Goal: Task Accomplishment & Management: Complete application form

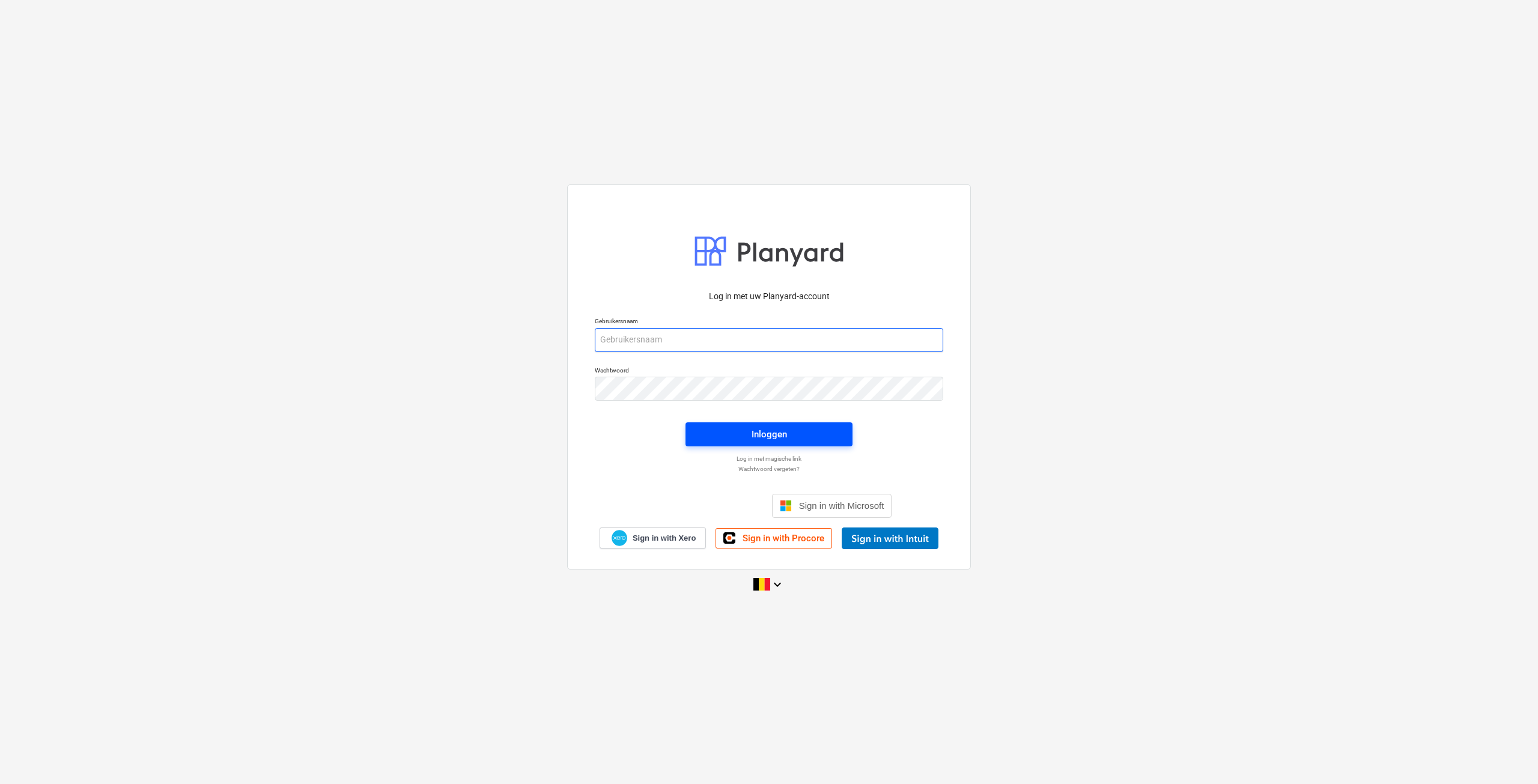
type input "[EMAIL_ADDRESS][DOMAIN_NAME]"
click at [784, 428] on div "Inloggen" at bounding box center [769, 434] width 36 height 15
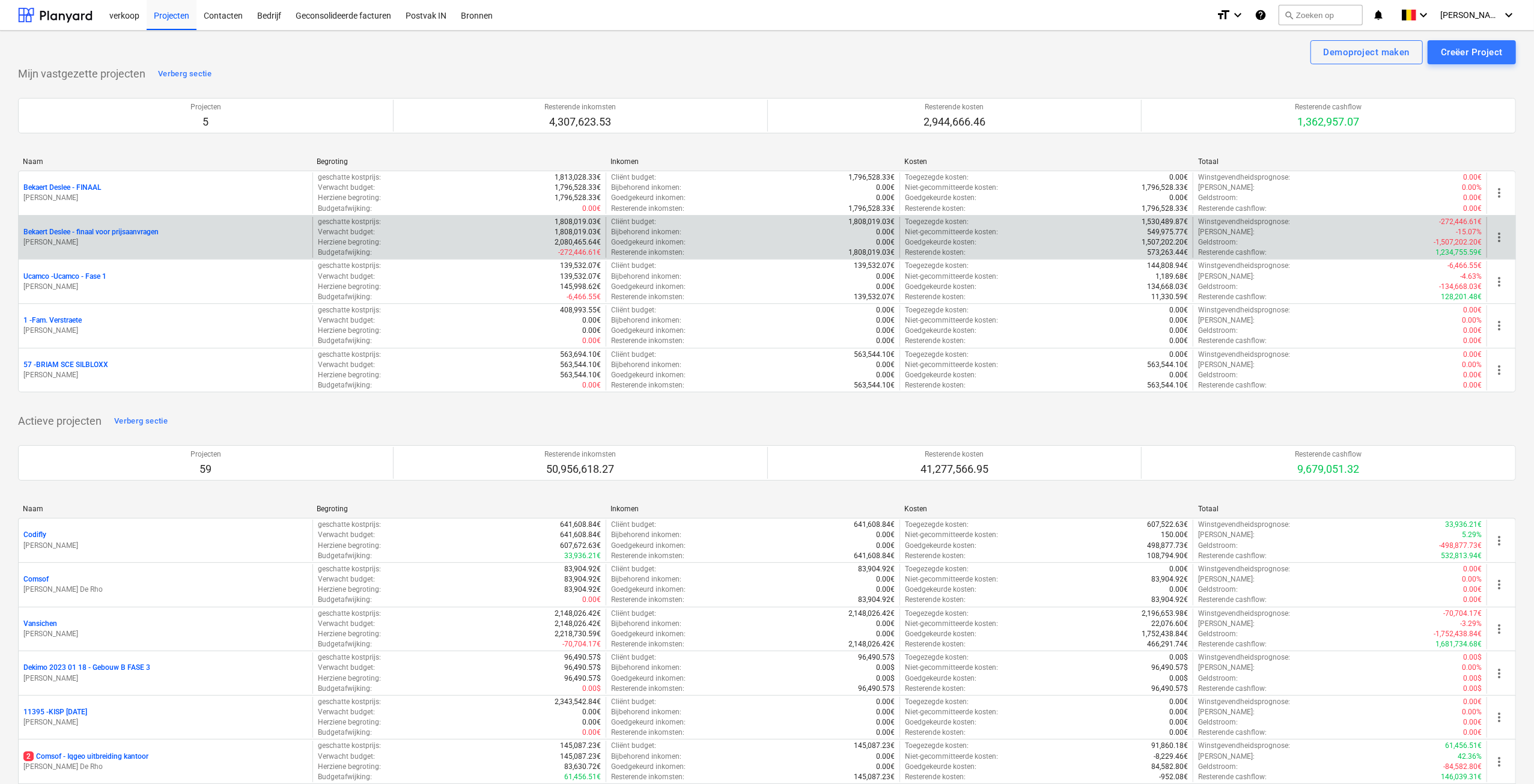
click at [92, 236] on p "Bekaert Deslee - finaal voor prijsaanvragen" at bounding box center [91, 231] width 136 height 10
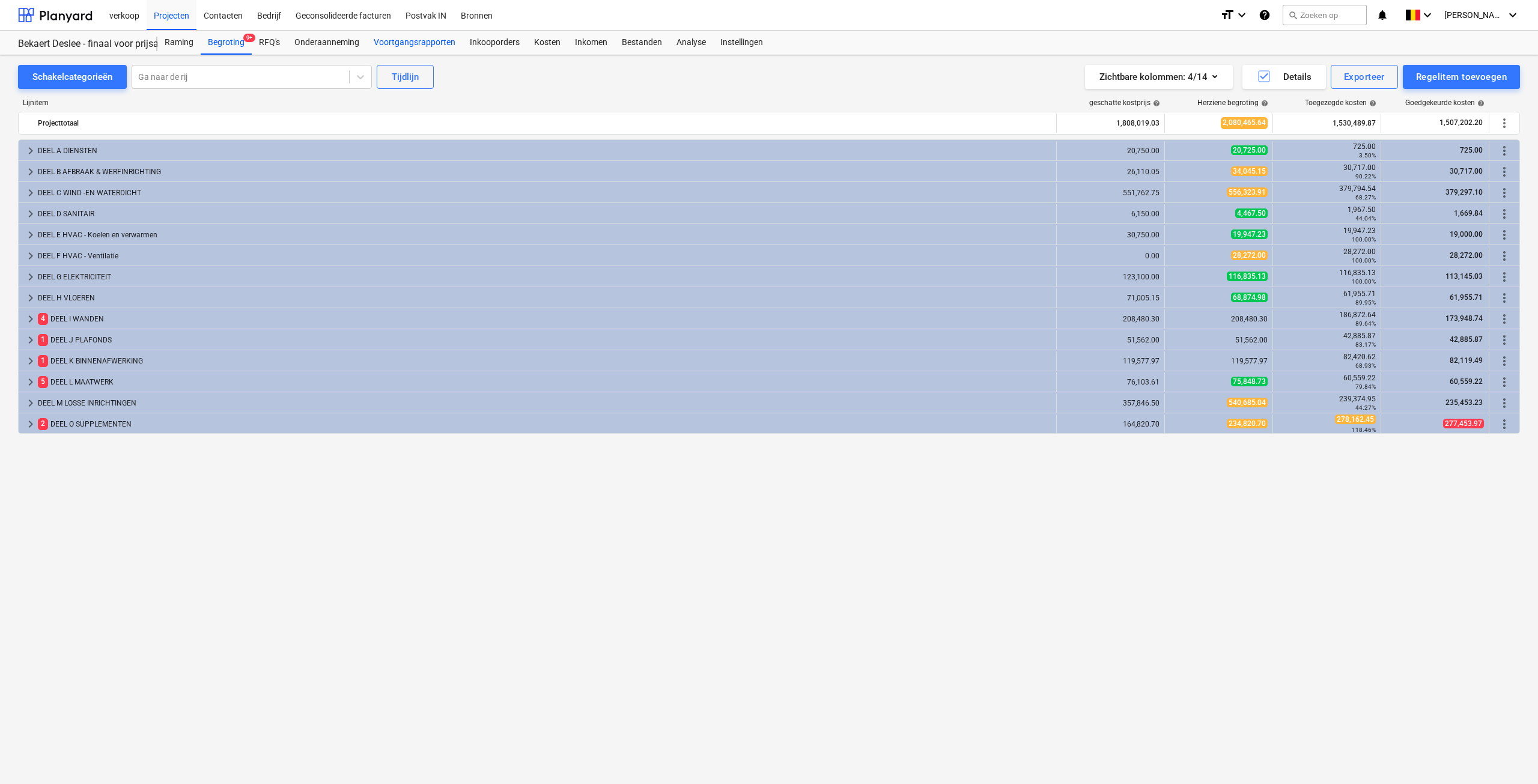
click at [407, 43] on div "Voortgangsrapporten" at bounding box center [414, 43] width 96 height 24
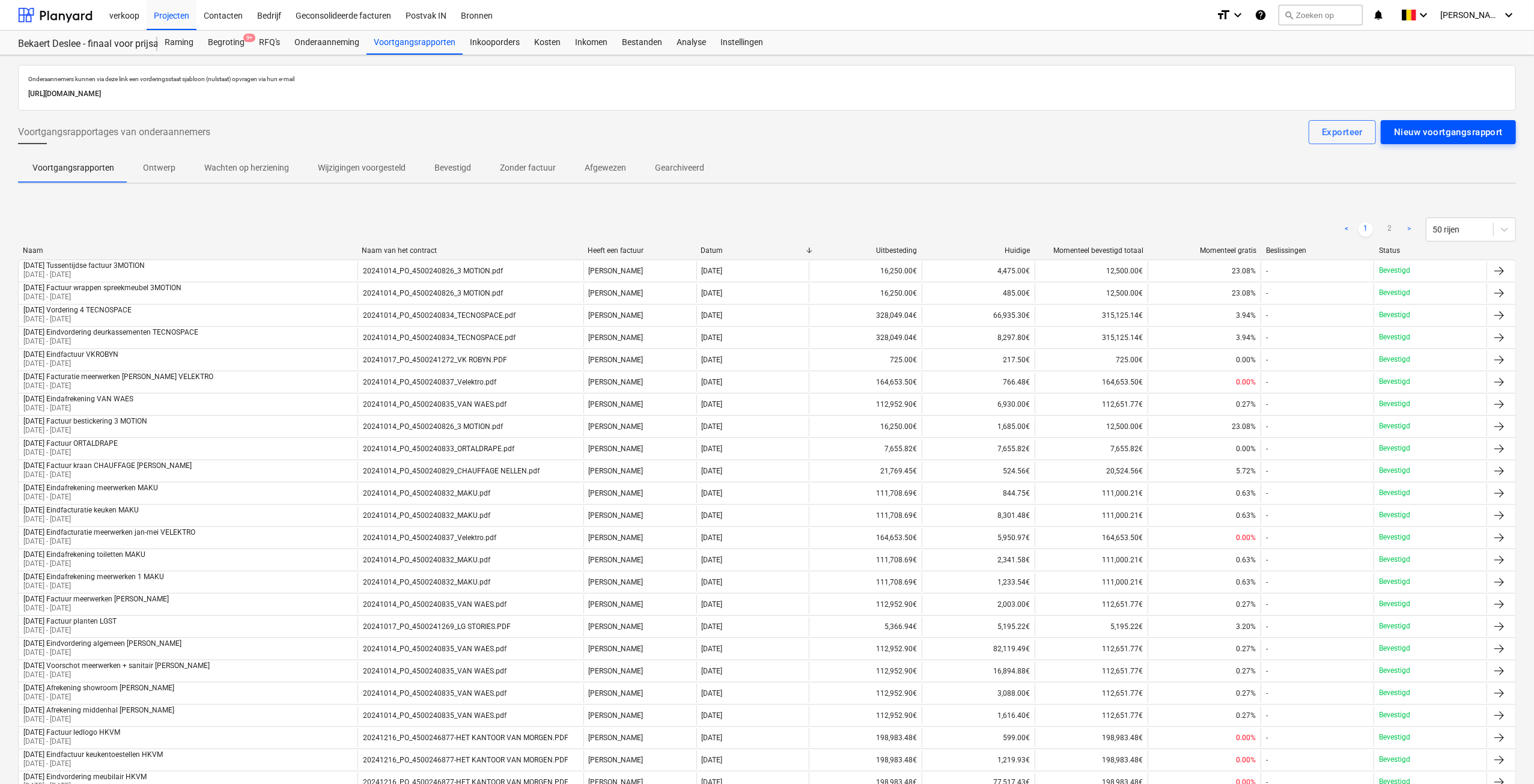
click at [1407, 136] on div "Nieuw voortgangsrapport" at bounding box center [1448, 132] width 108 height 15
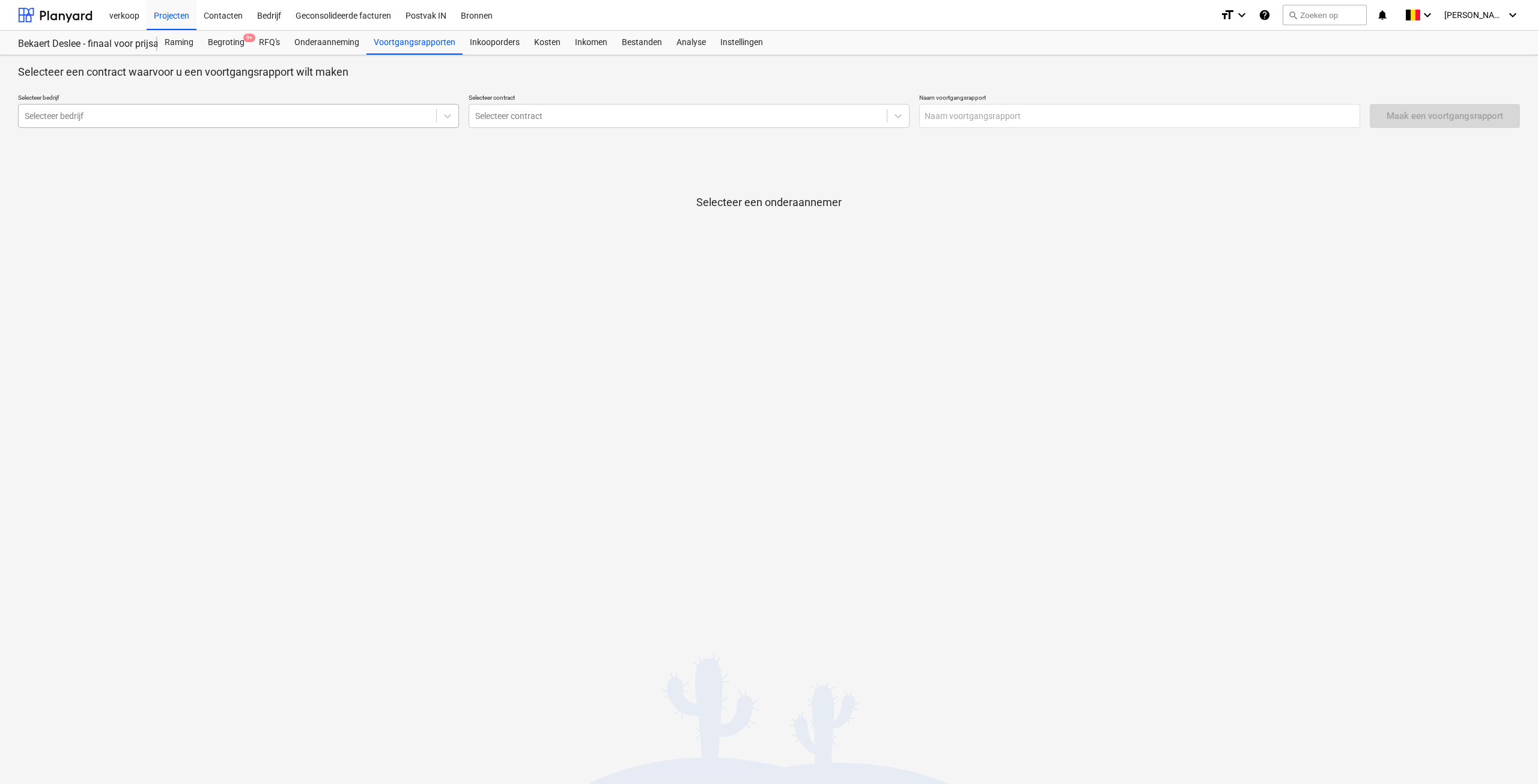
click at [229, 116] on div at bounding box center [228, 116] width 406 height 12
type input "van wa"
click at [125, 164] on div "[PERSON_NAME] & zoon" at bounding box center [238, 163] width 441 height 19
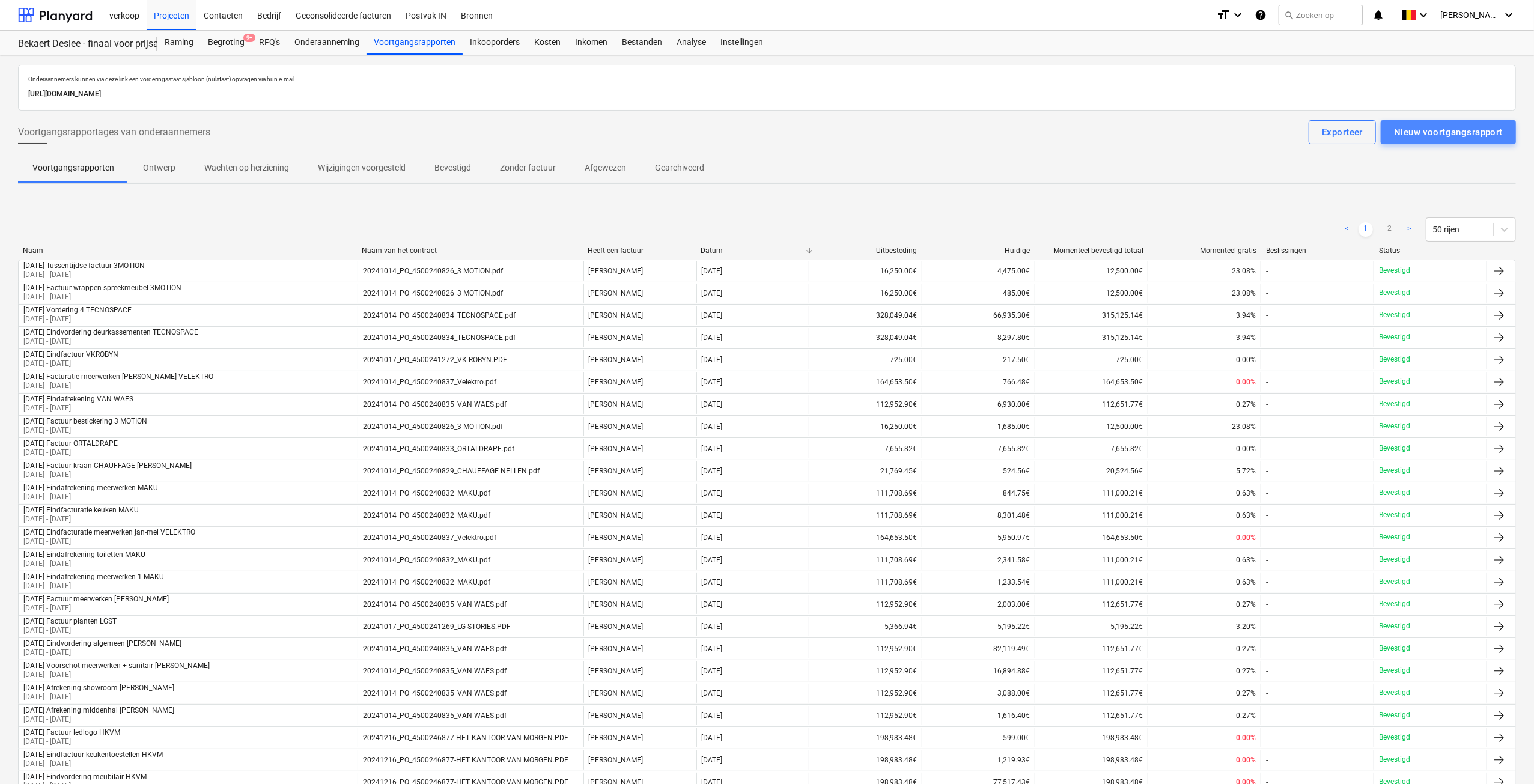
click at [1429, 128] on div "Nieuw voortgangsrapport" at bounding box center [1448, 132] width 108 height 15
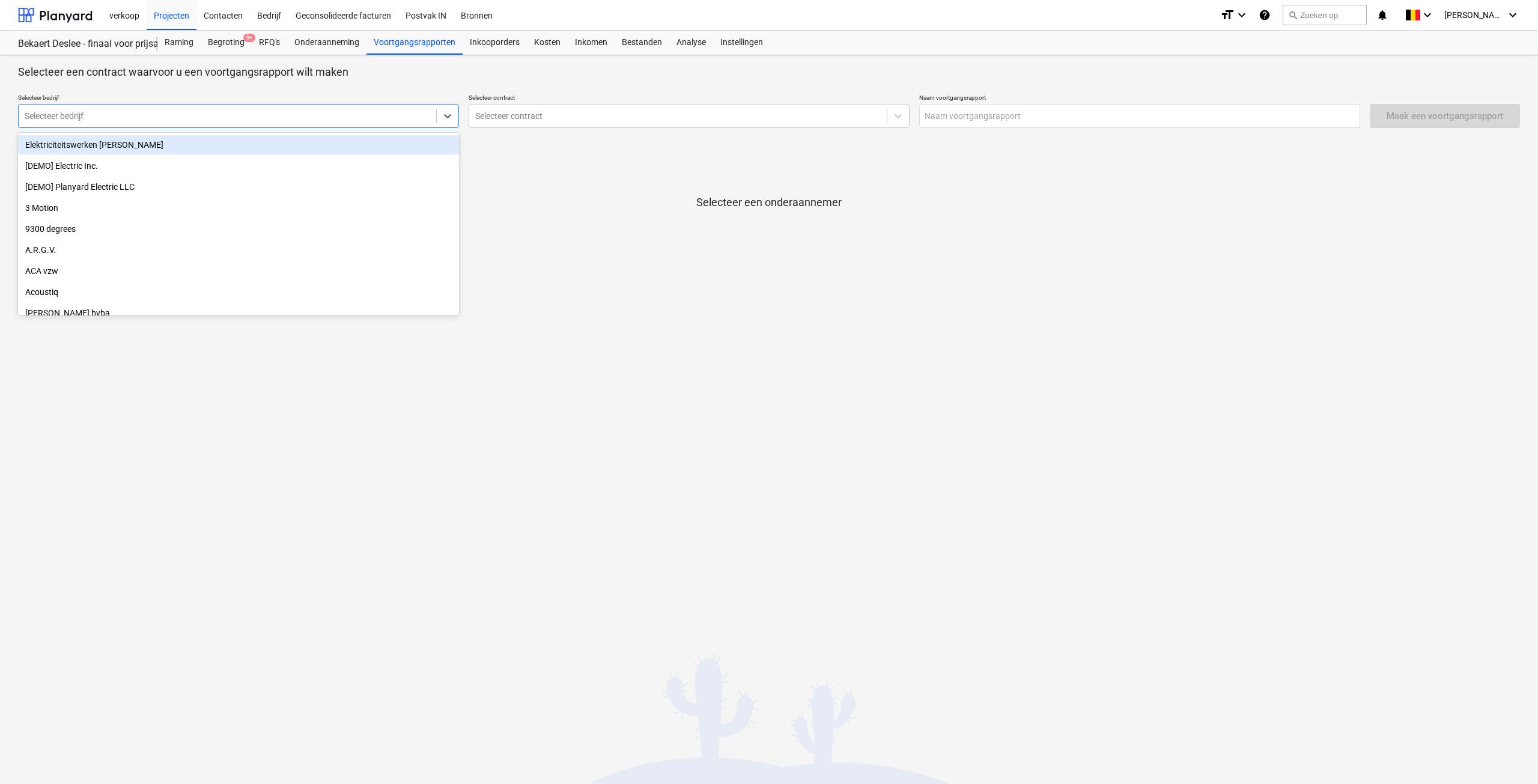
click at [270, 112] on div at bounding box center [228, 116] width 406 height 12
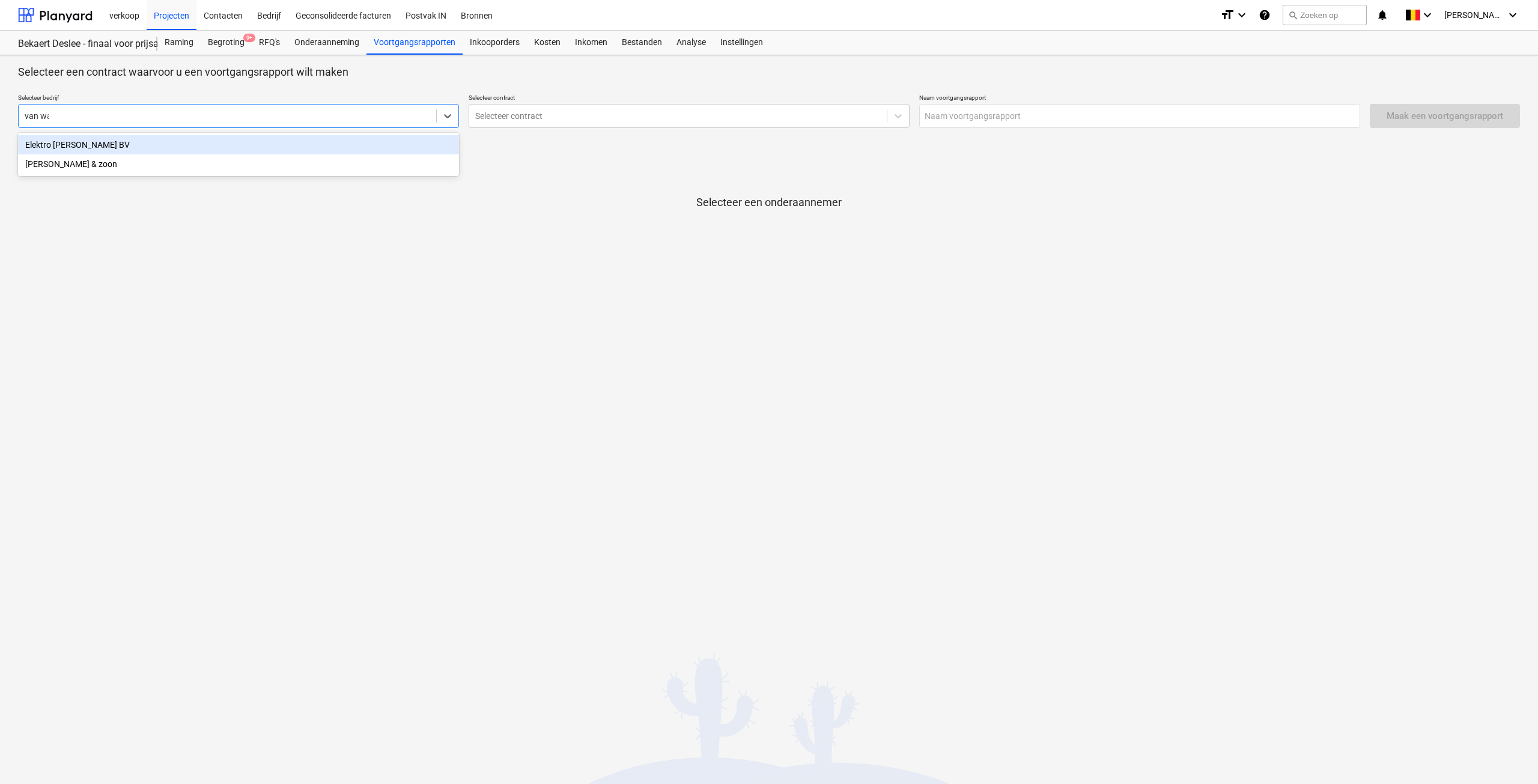
type input "van wae"
click at [263, 141] on div "[PERSON_NAME] & zoon" at bounding box center [238, 145] width 441 height 19
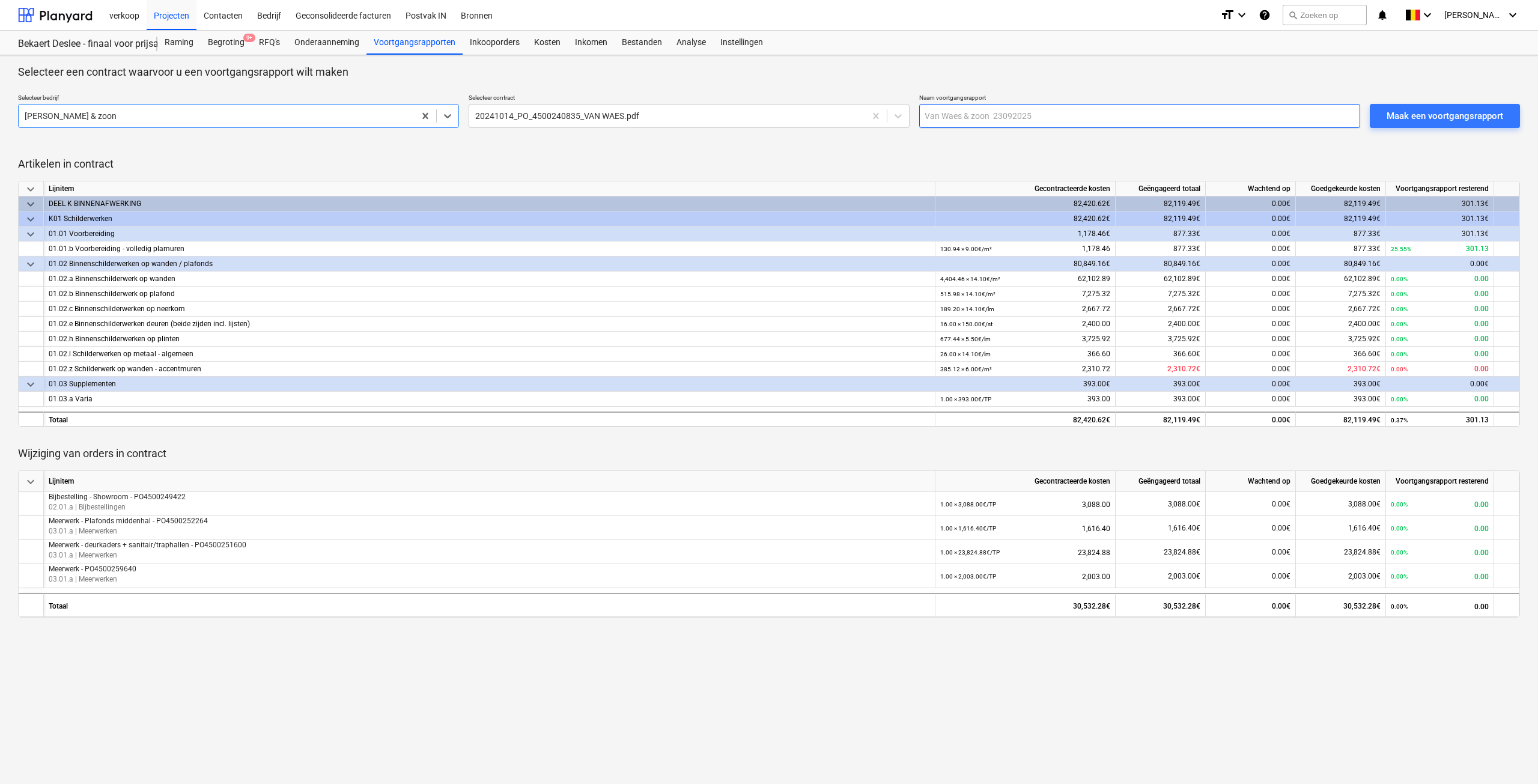
click at [999, 111] on input "text" at bounding box center [1139, 115] width 441 height 24
type input "[DATE] Facturatie mw VAN WAES"
click at [1401, 119] on div "Maak een voortgangsrapport" at bounding box center [1444, 116] width 117 height 15
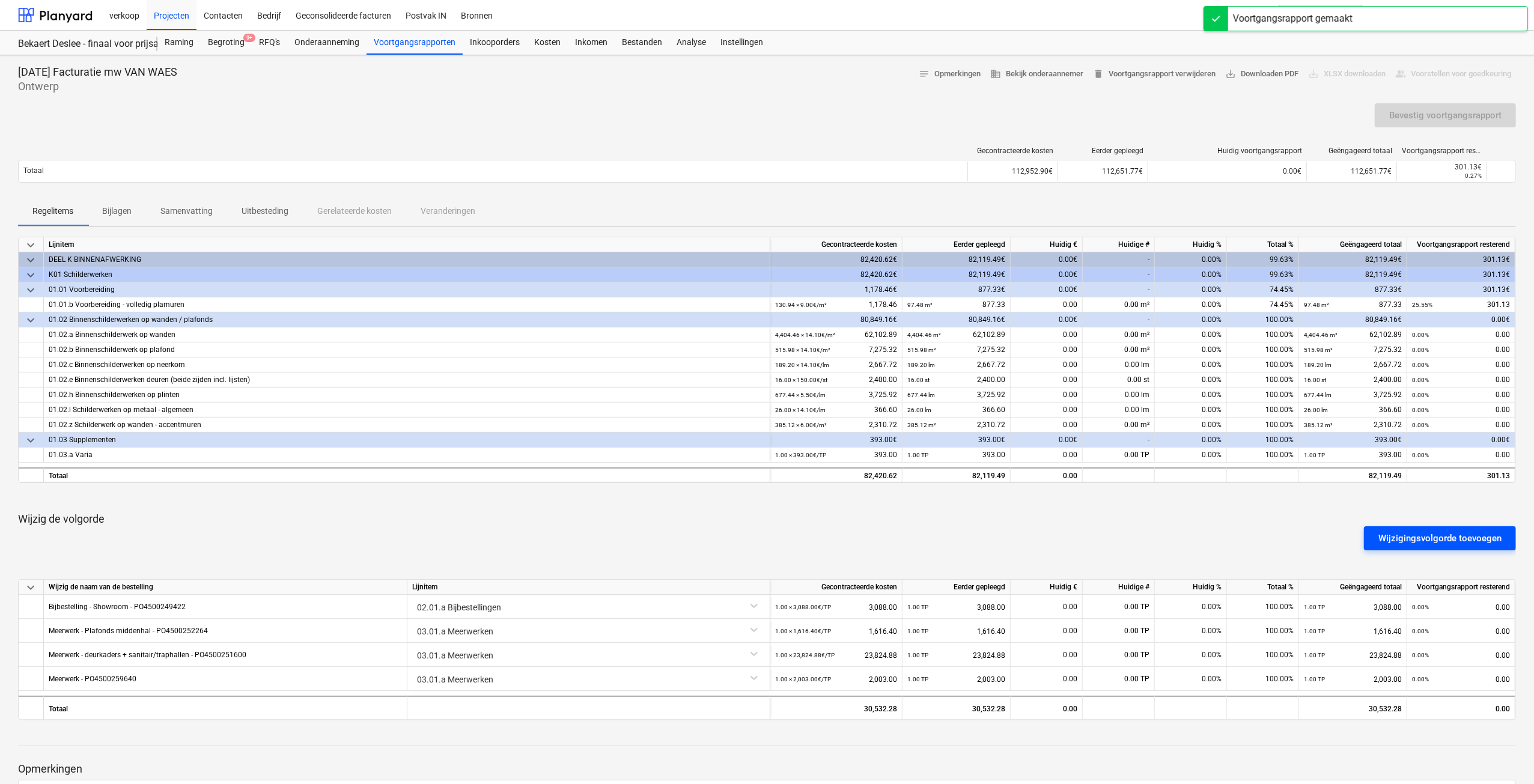
click at [1420, 530] on div "Wijzigingsvolgorde toevoegen" at bounding box center [1440, 538] width 123 height 15
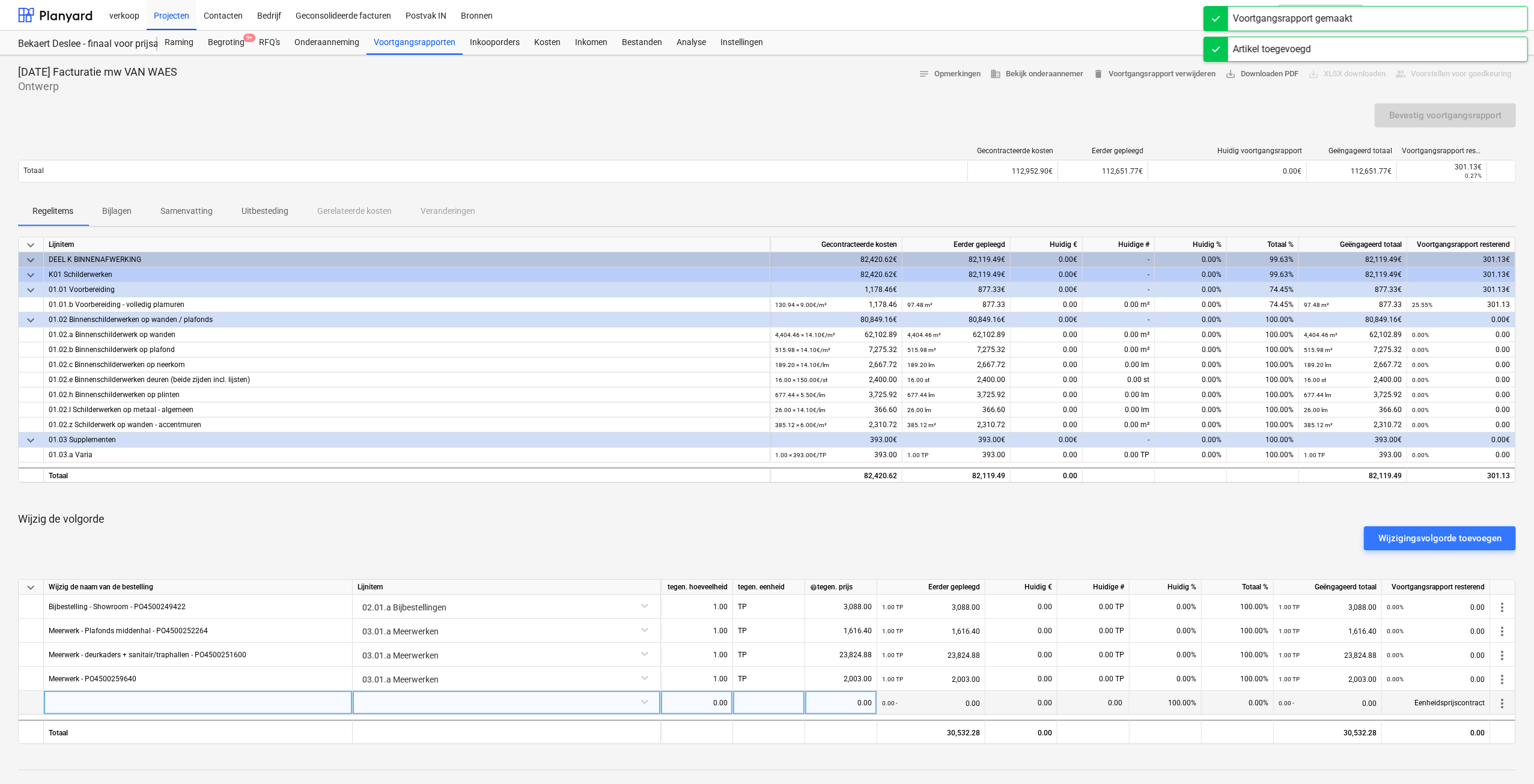
click at [94, 710] on div at bounding box center [198, 702] width 309 height 24
type input "Meerwerken - PO"
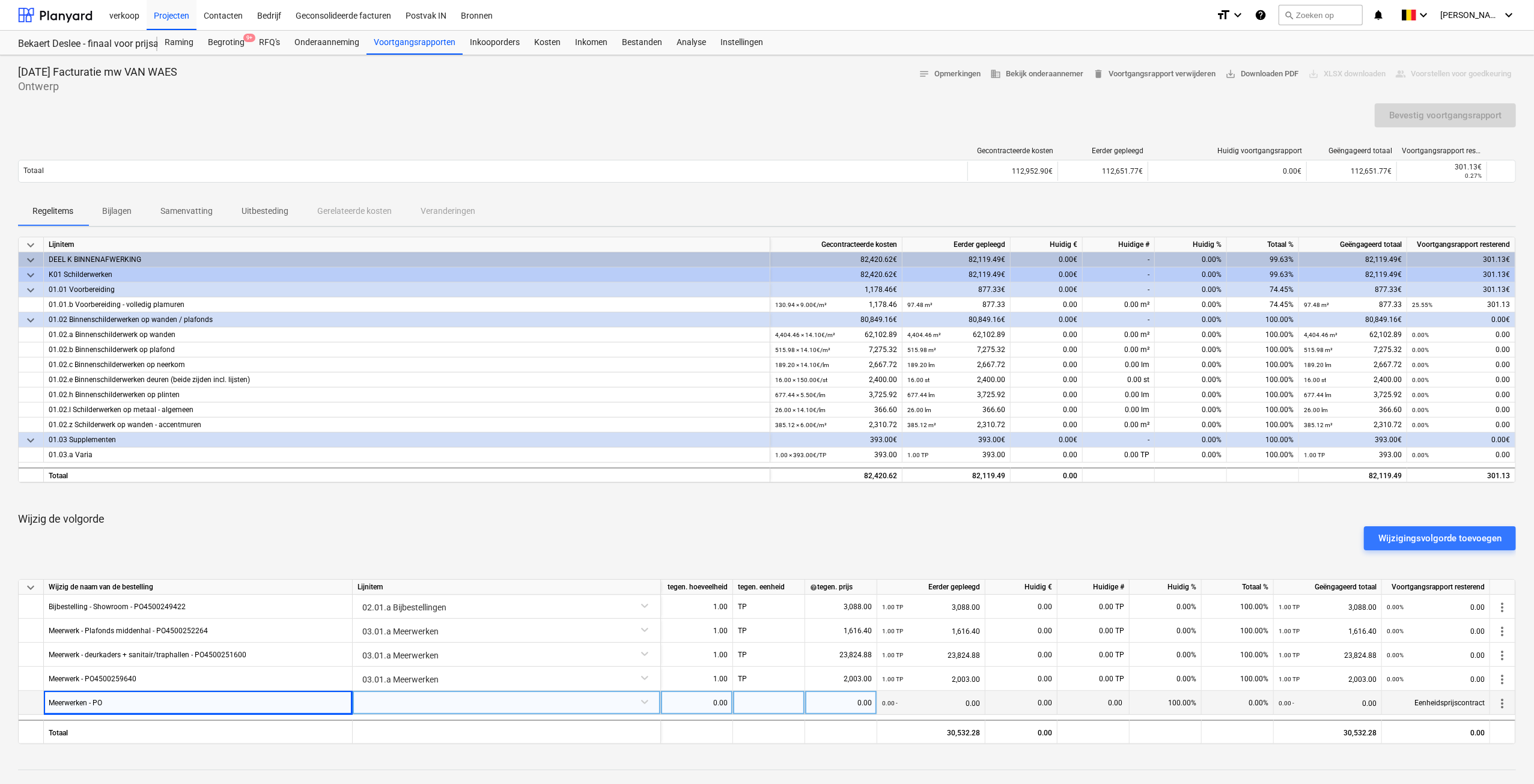
click at [138, 696] on div "Meerwerken - PO" at bounding box center [198, 702] width 309 height 24
click at [139, 699] on input "Meerwerken - PO" at bounding box center [198, 702] width 308 height 23
type input "Meerwerken - PO4500264179"
click at [637, 703] on div at bounding box center [506, 700] width 298 height 21
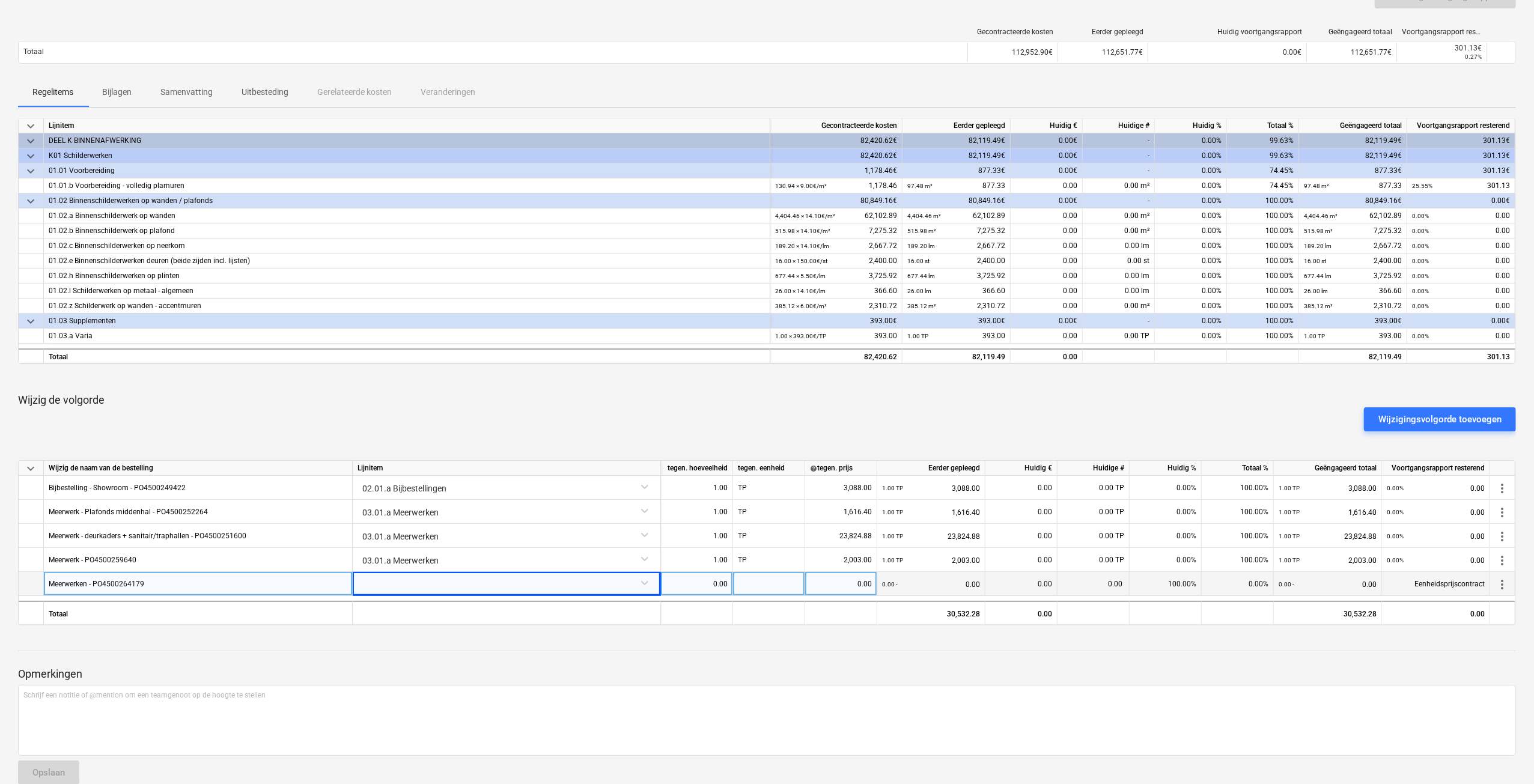
click at [430, 573] on div at bounding box center [506, 582] width 298 height 21
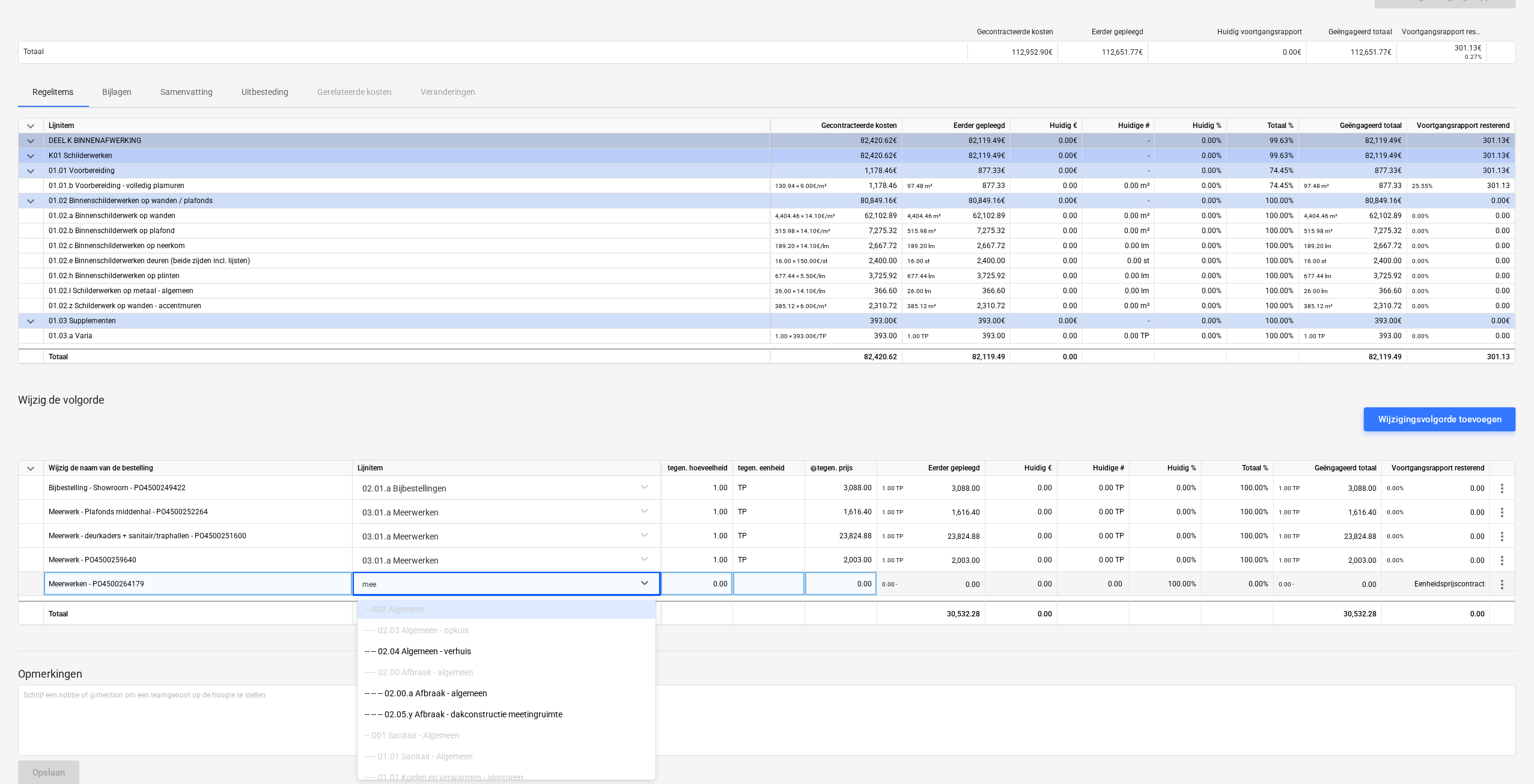
type input "meer"
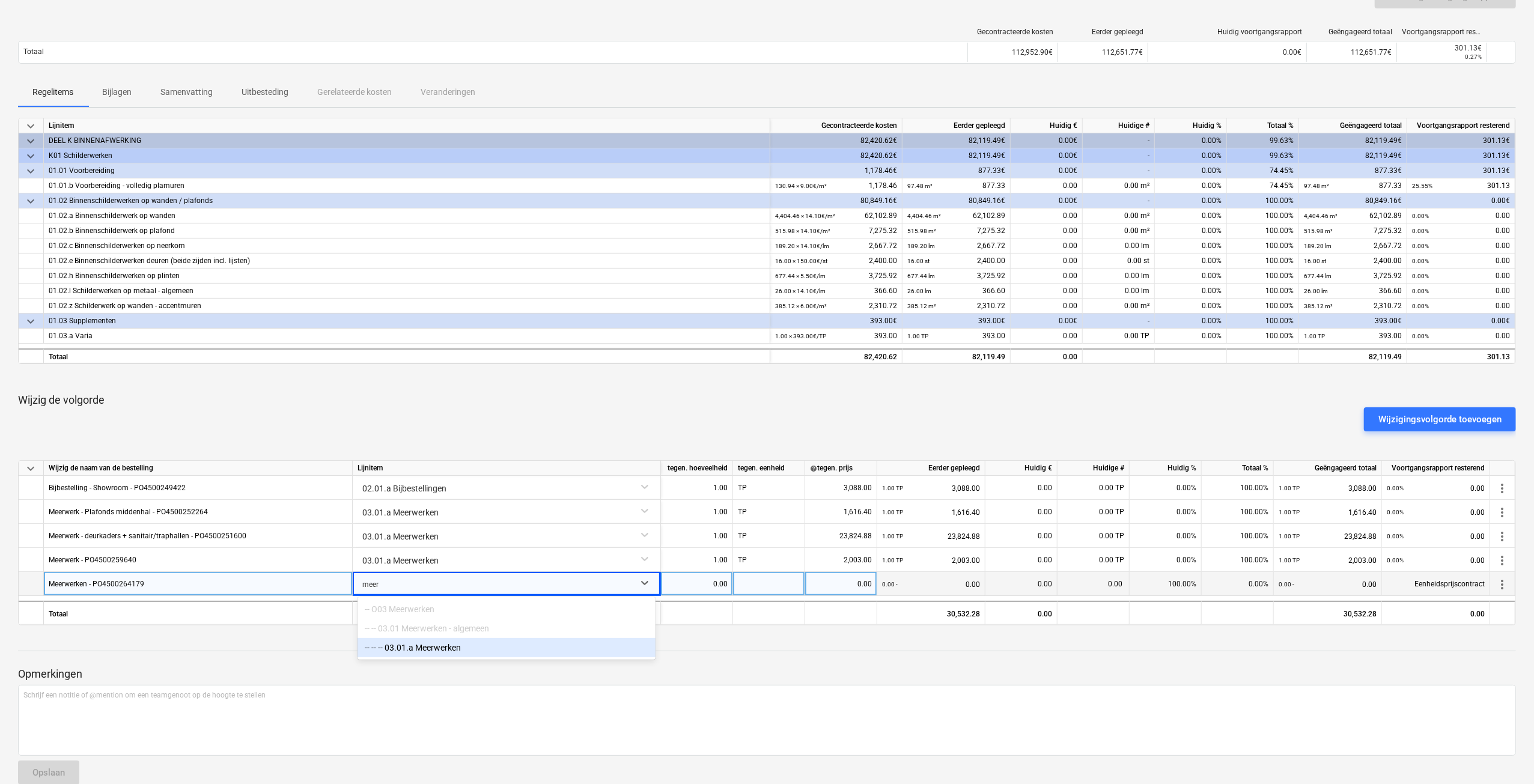
click at [448, 653] on div "-- -- -- 03.01.a Meerwerken" at bounding box center [506, 647] width 298 height 19
click at [702, 589] on div "0.00" at bounding box center [697, 584] width 62 height 24
type input "1"
type input "TP"
type input "963"
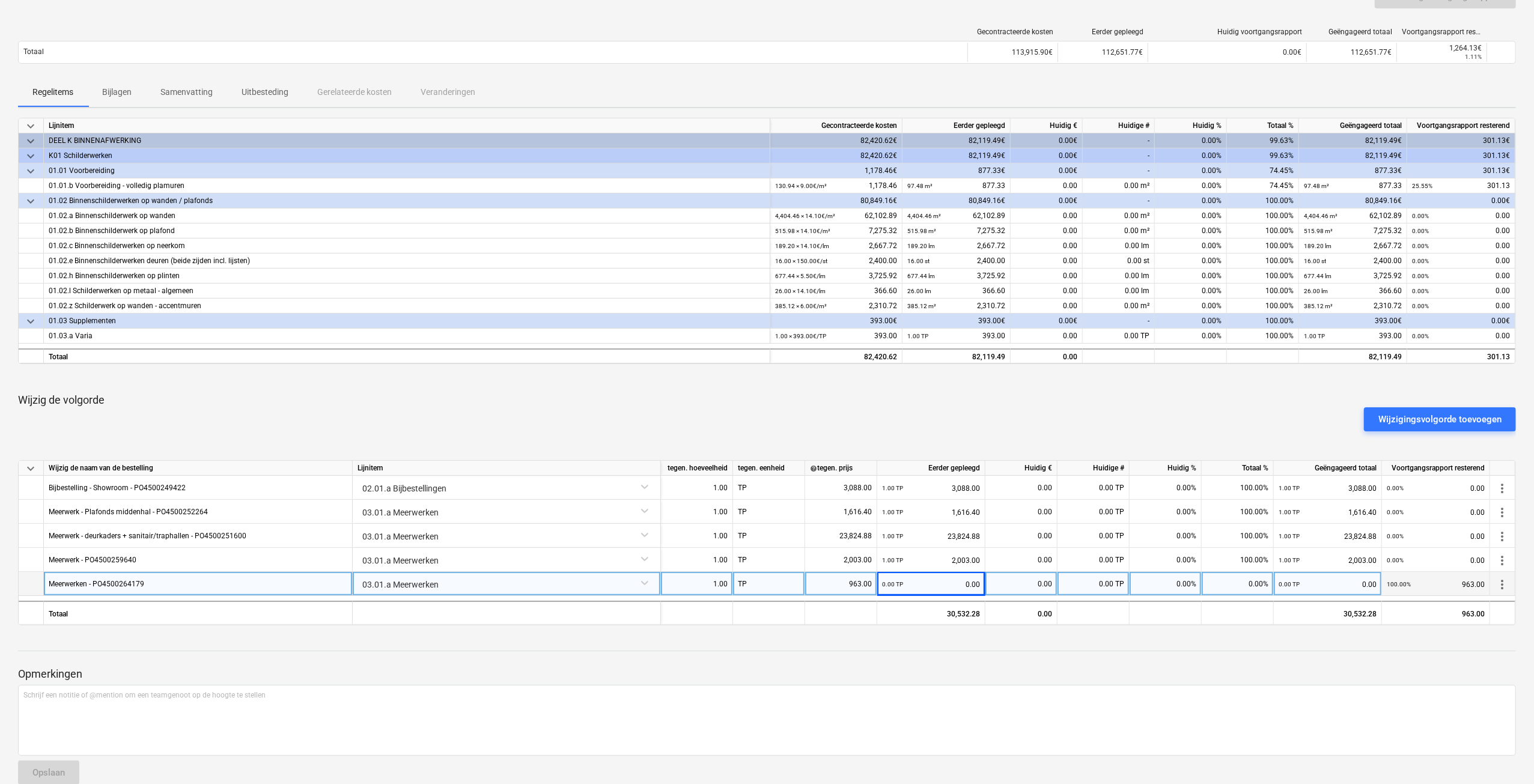
click at [1163, 585] on div "0.00%" at bounding box center [1165, 584] width 72 height 24
type input "100"
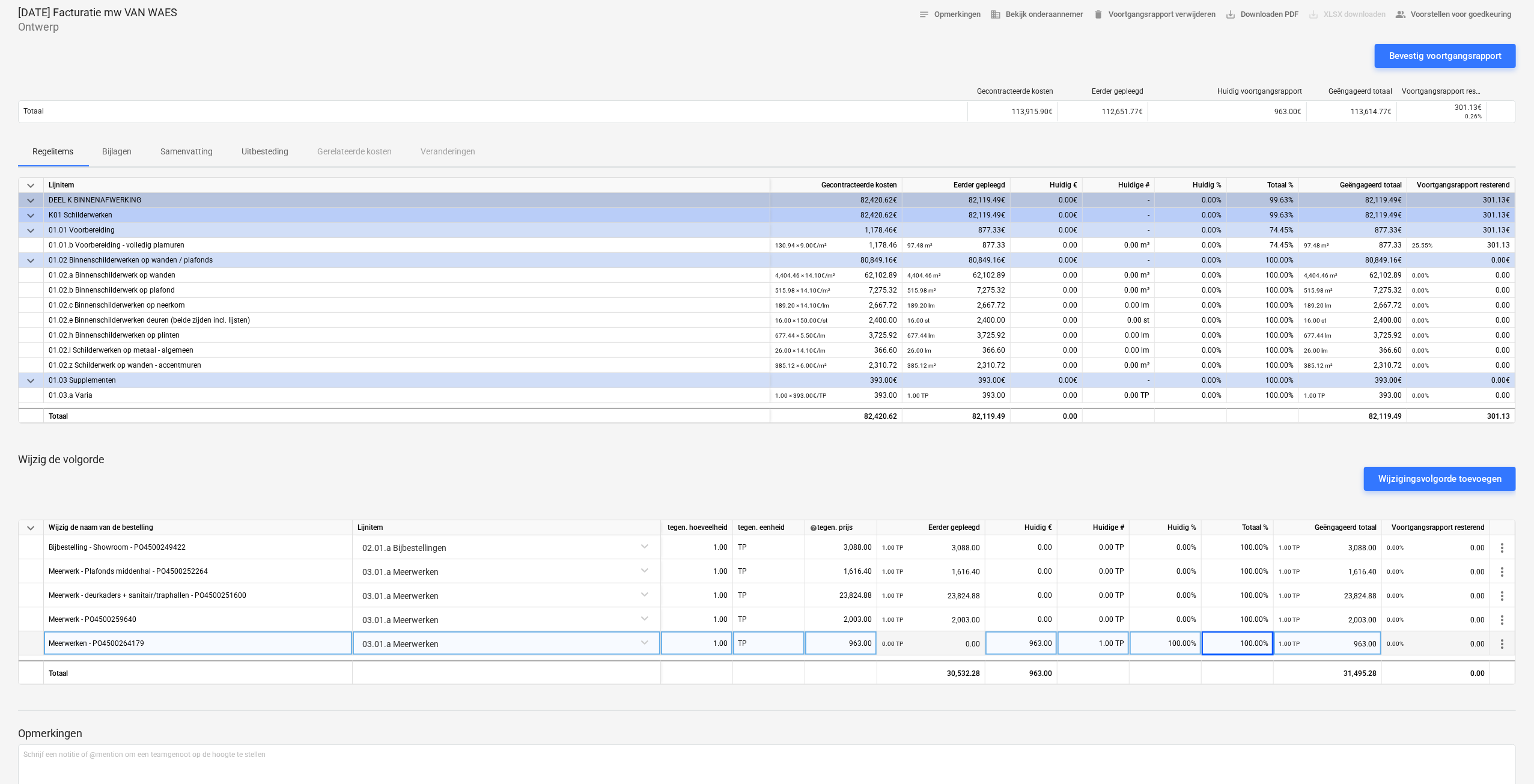
scroll to position [59, 0]
click at [1474, 58] on div "Bevestig voortgangsrapport" at bounding box center [1445, 56] width 112 height 15
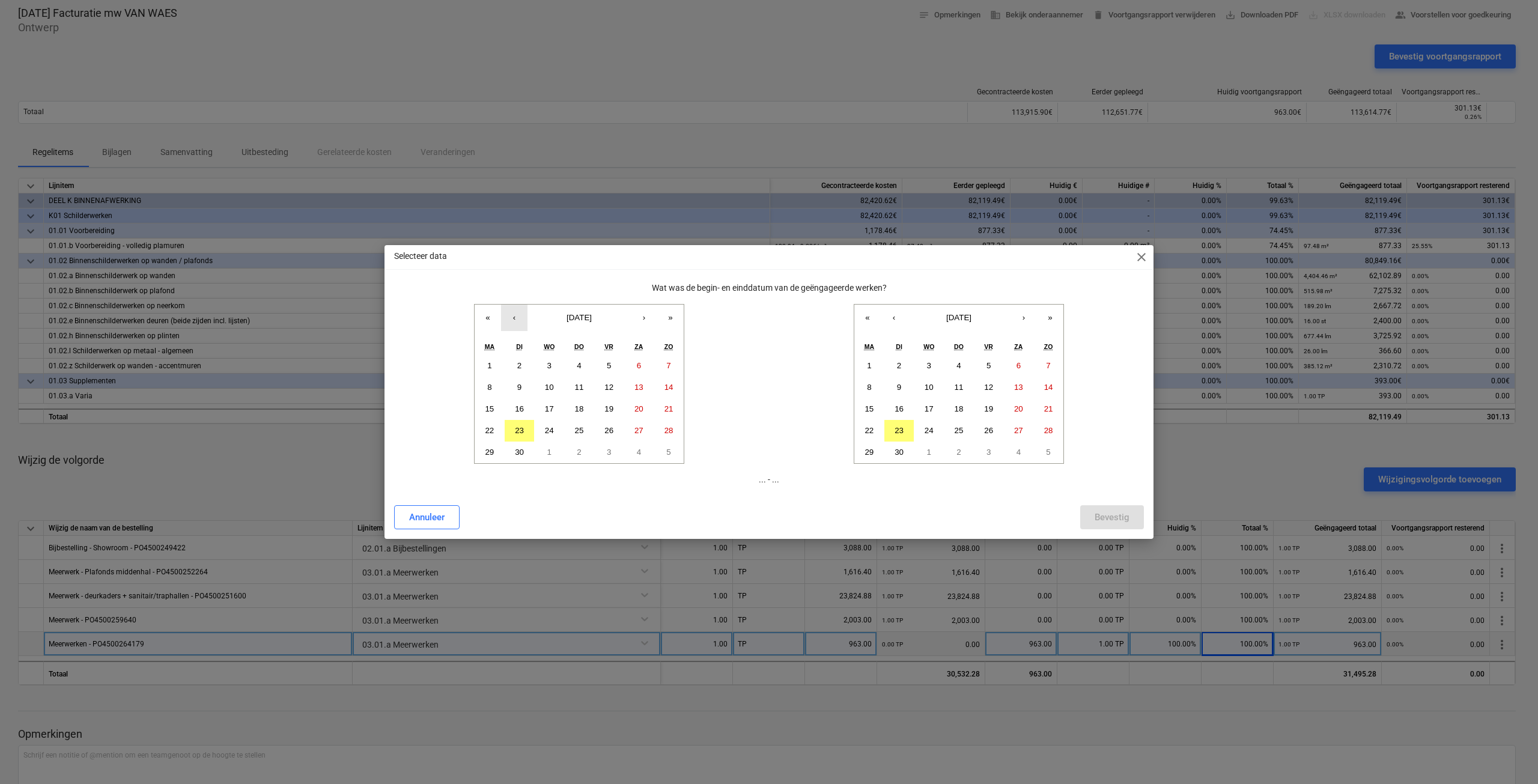
click at [512, 318] on button "‹" at bounding box center [514, 317] width 26 height 26
click at [581, 388] on abbr "10" at bounding box center [580, 387] width 9 height 9
click at [899, 434] on abbr "23" at bounding box center [899, 430] width 9 height 9
click at [1125, 517] on div "Bevestig" at bounding box center [1112, 517] width 35 height 15
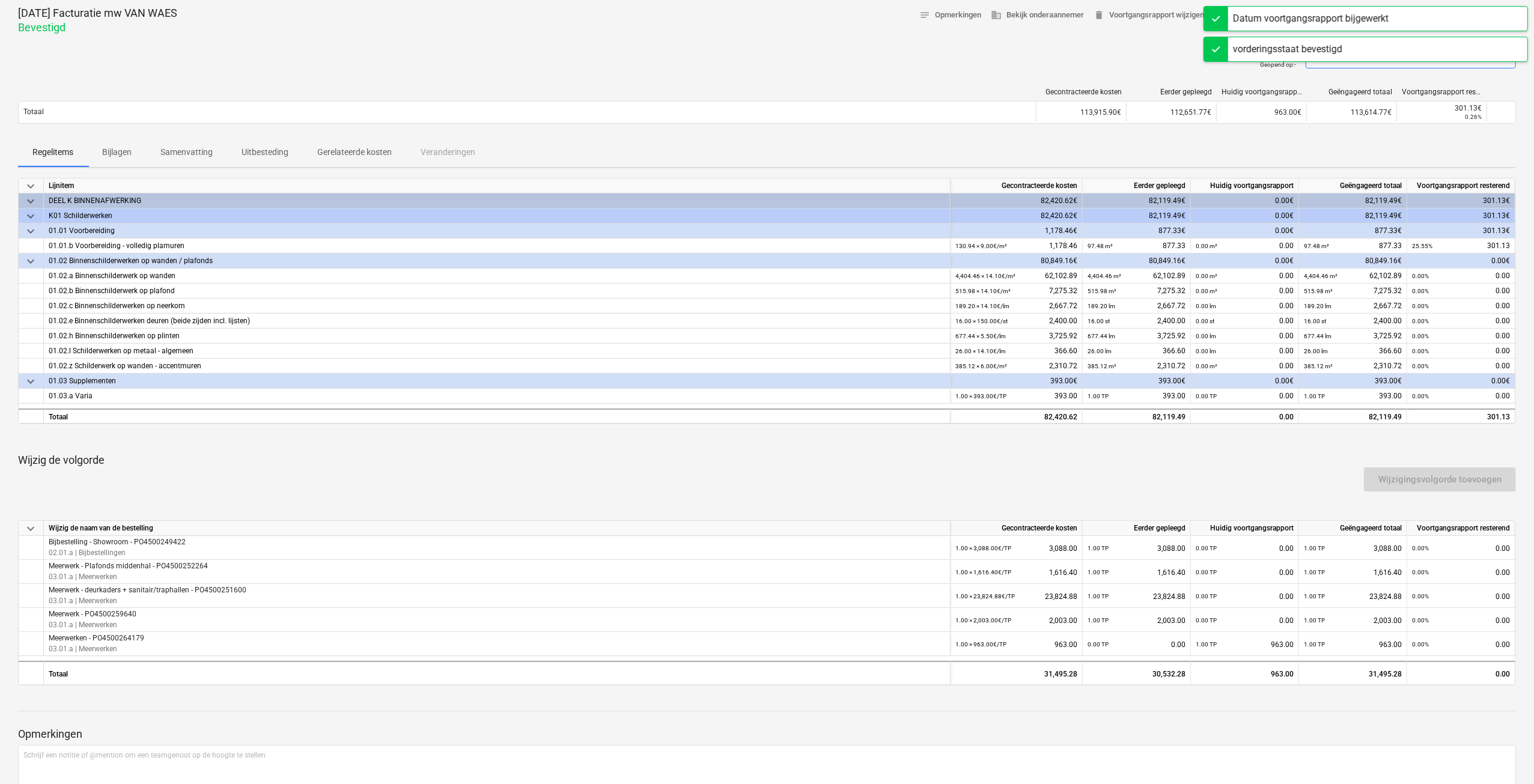
click at [350, 152] on p "Gerelateerde kosten" at bounding box center [355, 152] width 74 height 12
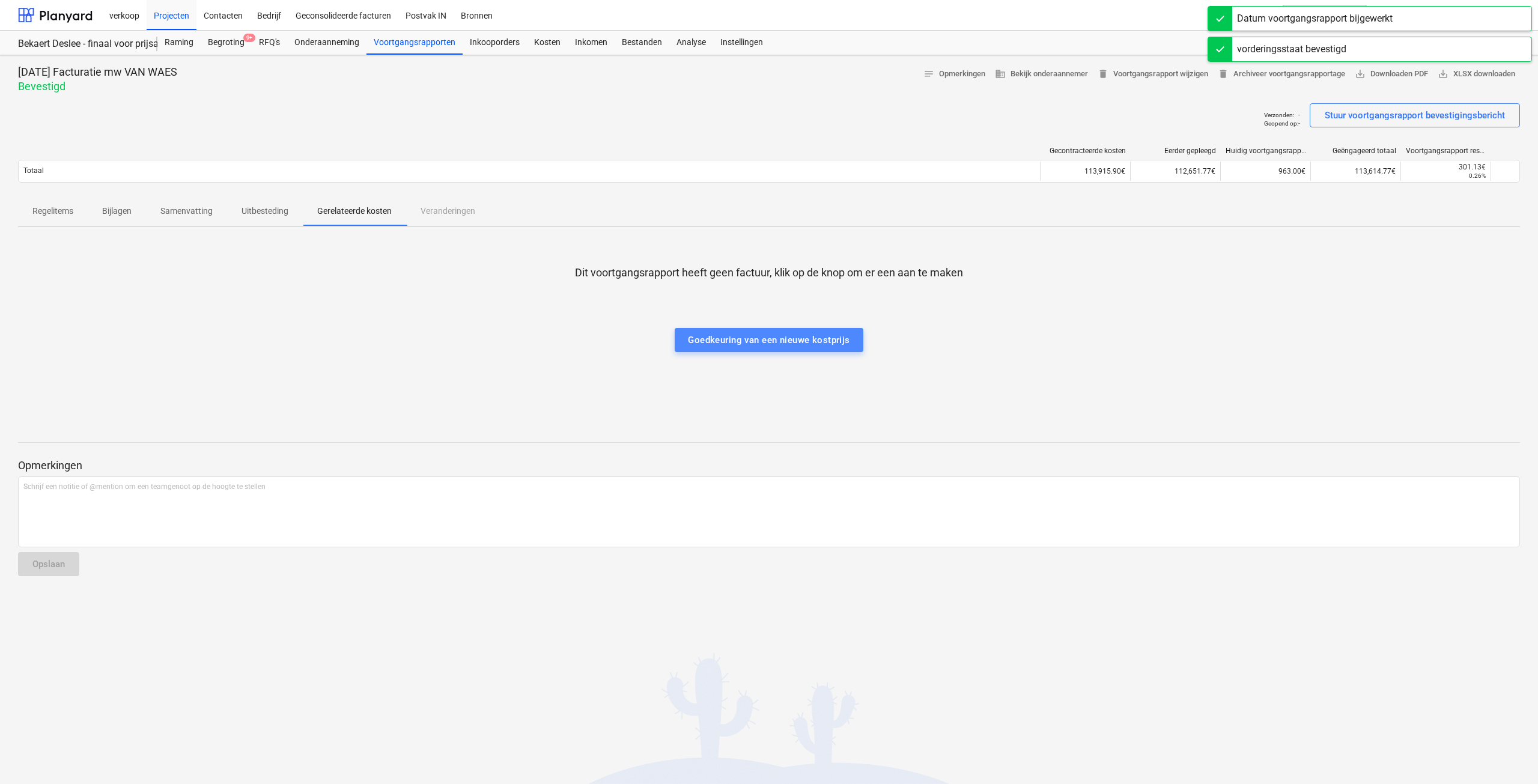
click at [752, 344] on div "Goedkeuring van een nieuwe kostprijs" at bounding box center [769, 340] width 162 height 15
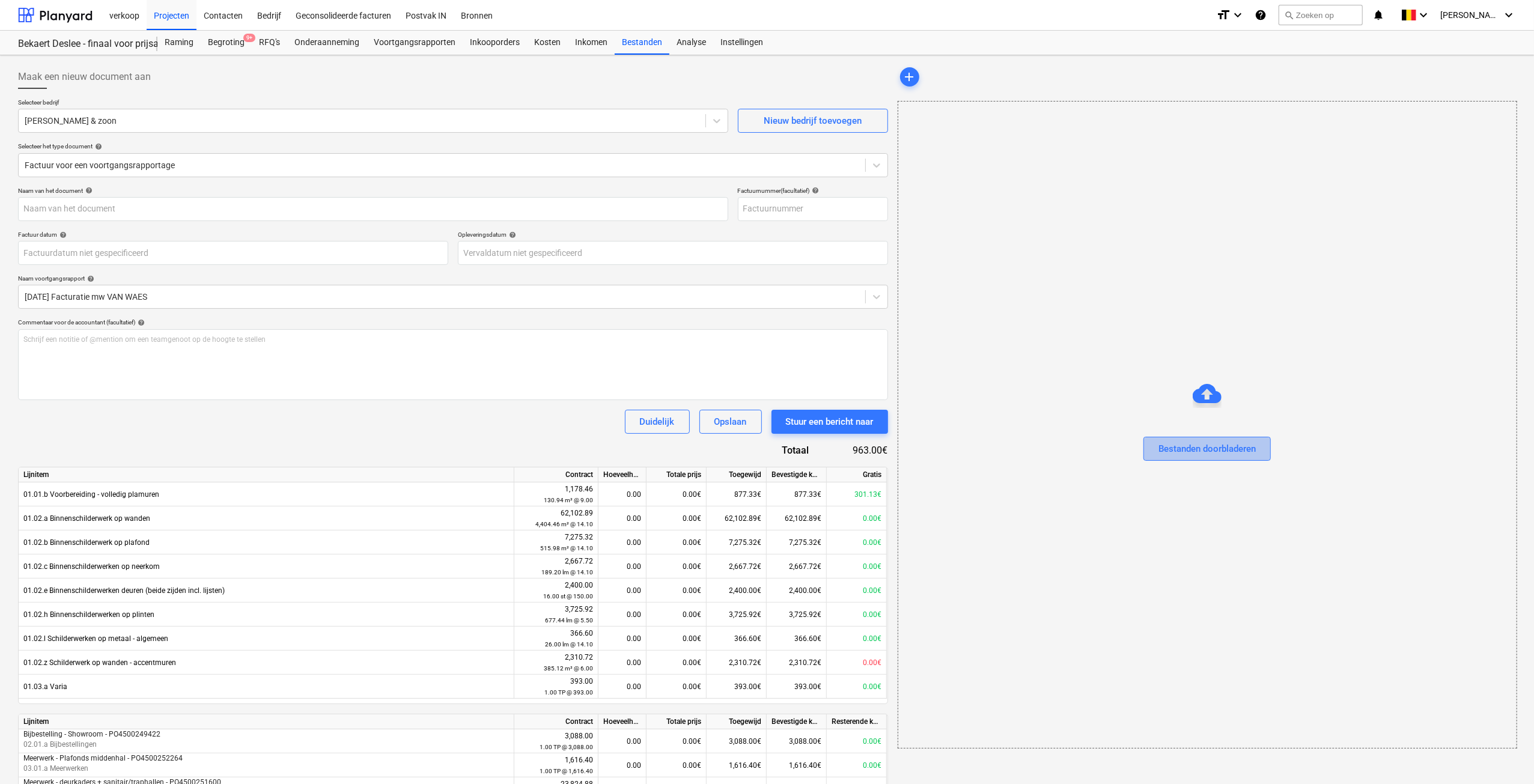
click at [1193, 447] on div "Bestanden doorbladeren" at bounding box center [1207, 449] width 98 height 15
